Goal: Go to known website: Access a specific website the user already knows

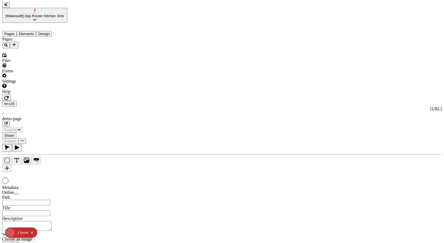
type input "/demo-page"
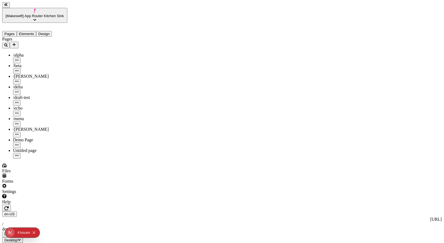
click at [11, 204] on button "button" at bounding box center [6, 207] width 9 height 7
